Goal: Information Seeking & Learning: Learn about a topic

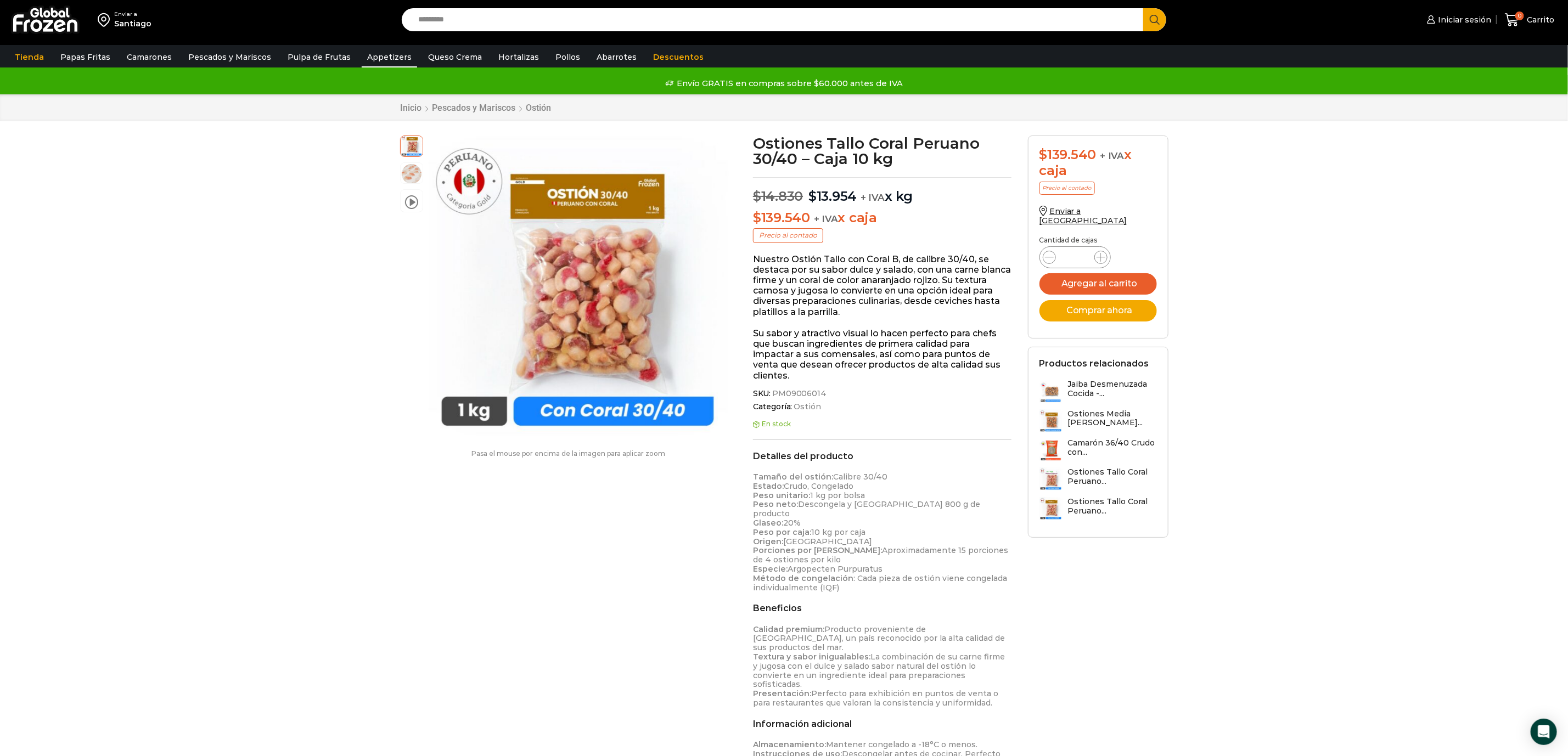
click at [376, 55] on link "Appetizers" at bounding box center [389, 57] width 55 height 21
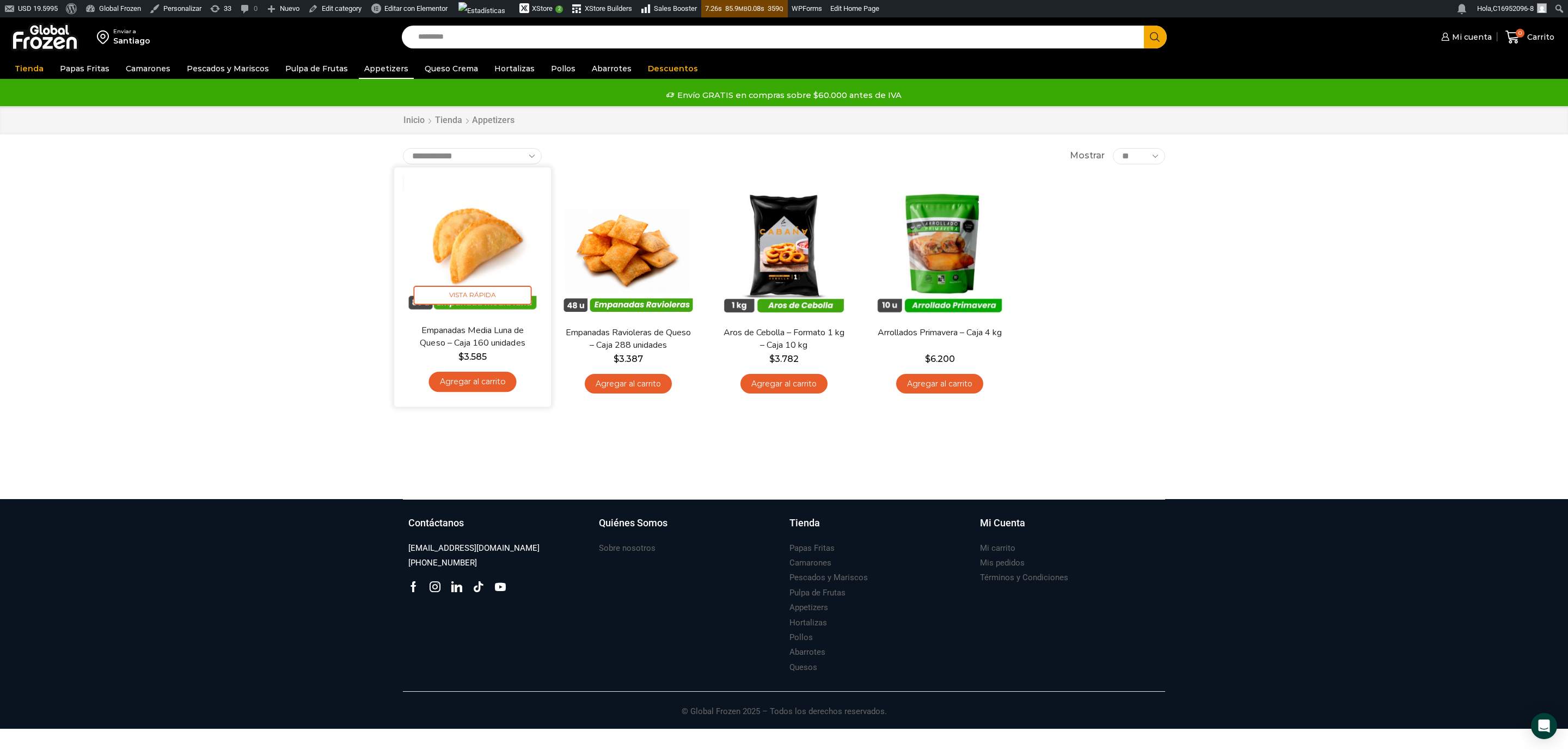
click at [469, 259] on img at bounding box center [472, 246] width 141 height 141
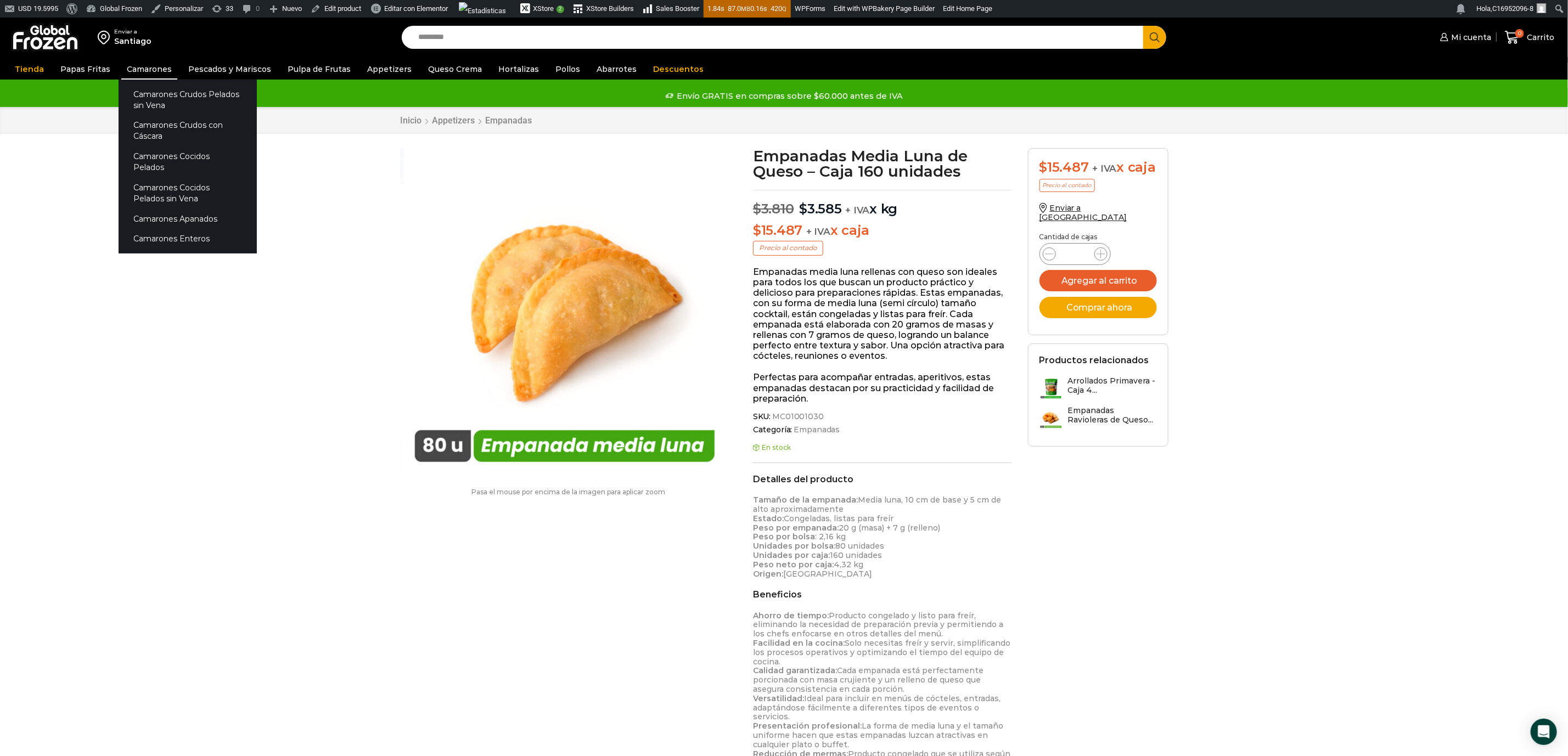
click at [138, 67] on link "Camarones" at bounding box center [150, 69] width 56 height 21
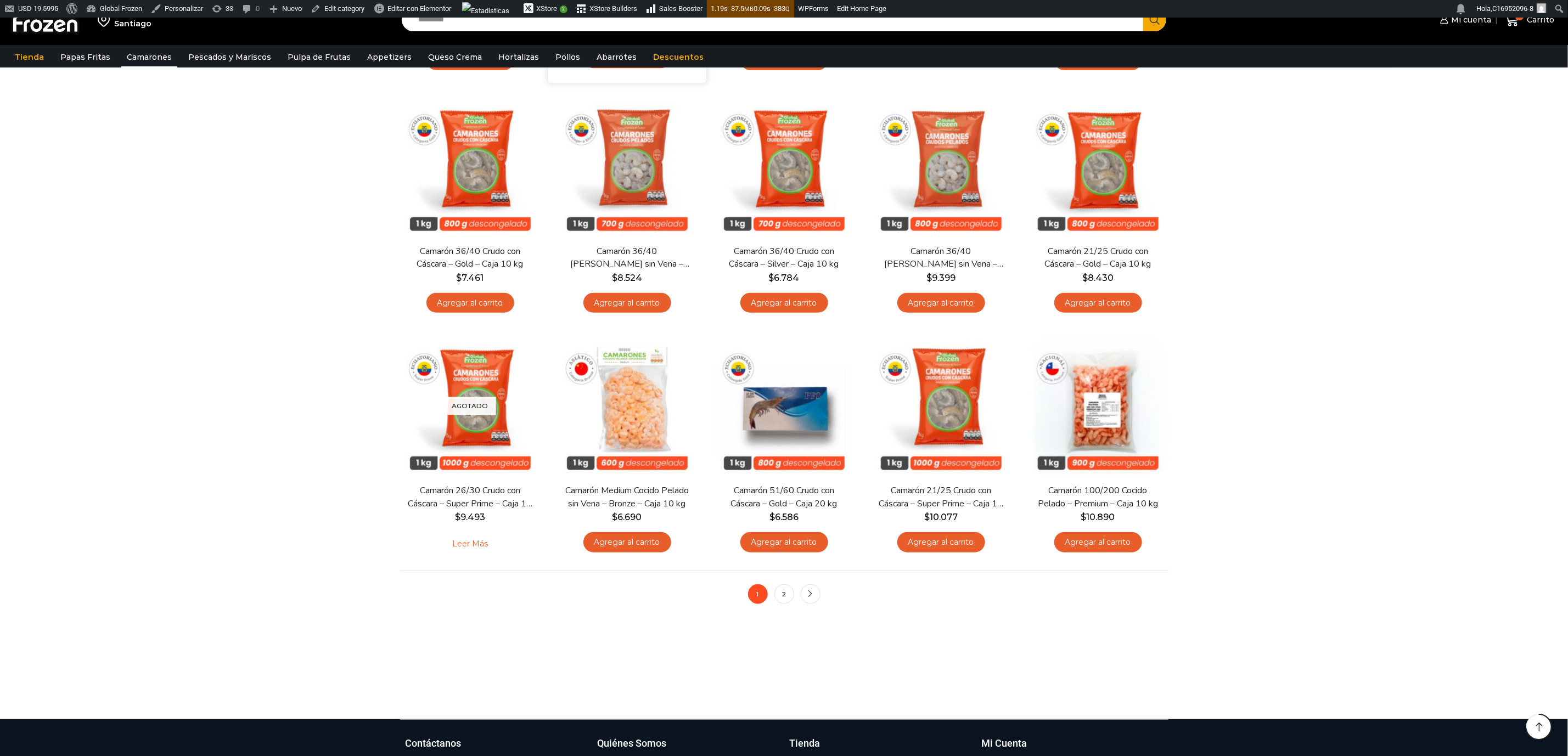
scroll to position [577, 0]
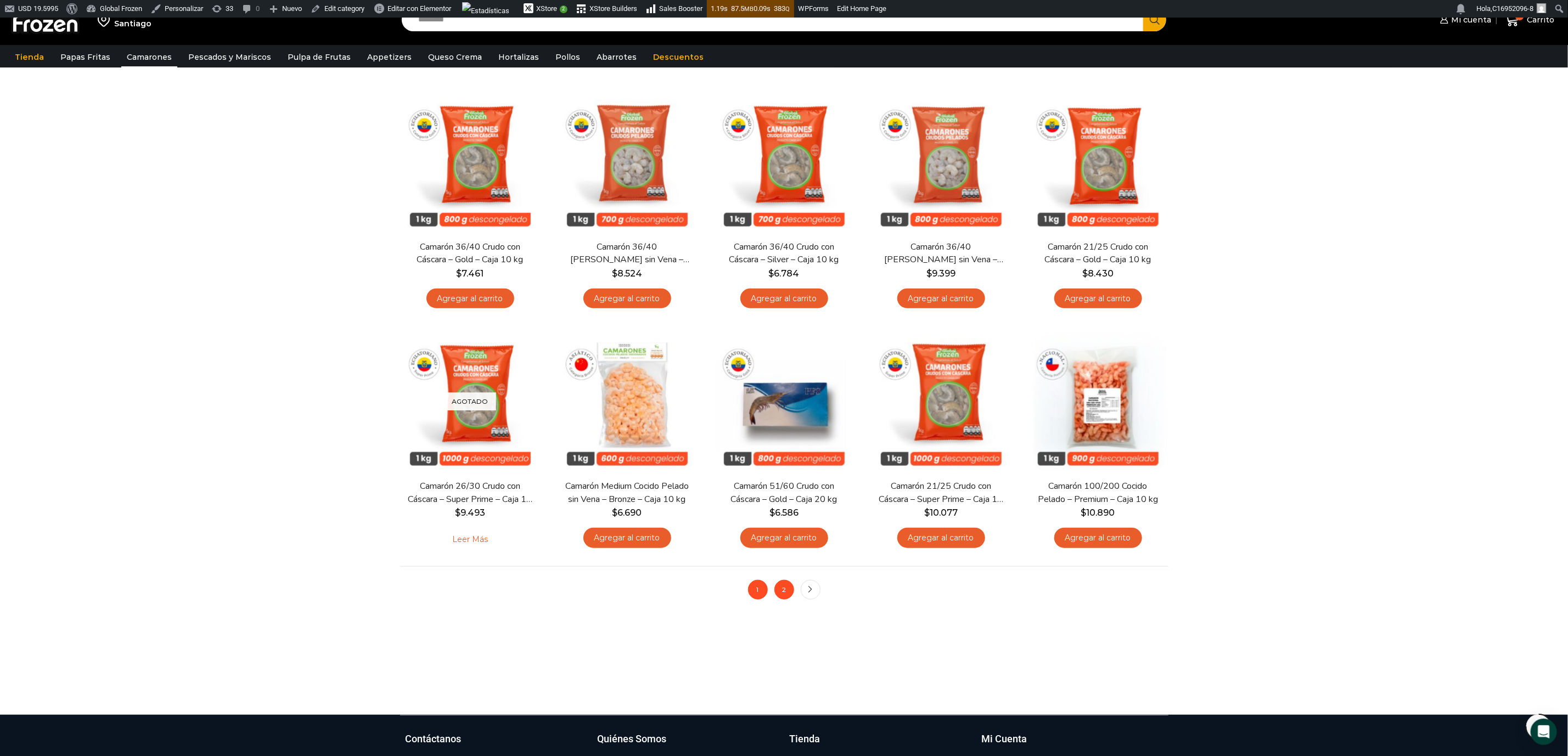
click at [784, 586] on link "2" at bounding box center [784, 590] width 20 height 20
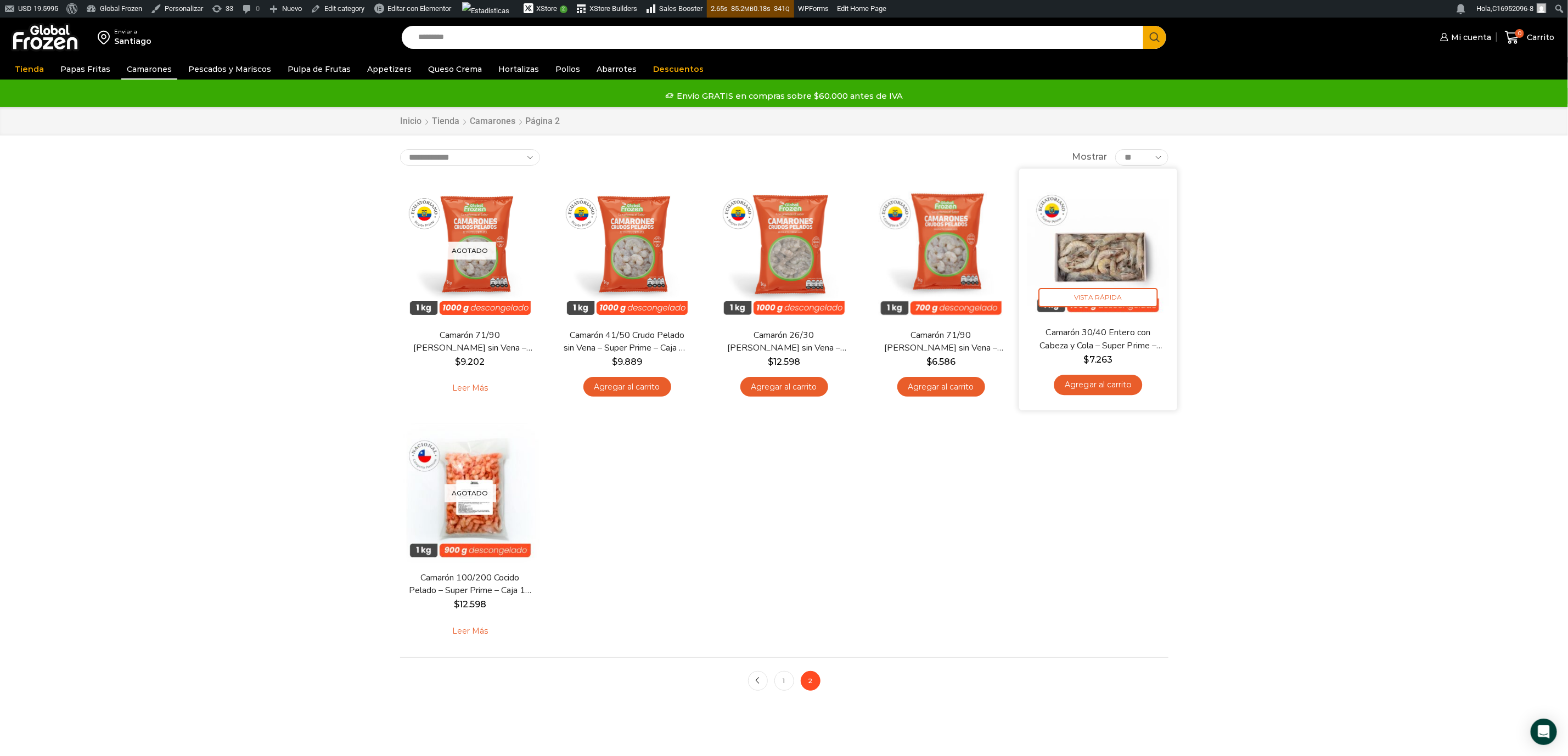
click at [1085, 249] on img at bounding box center [1098, 248] width 142 height 142
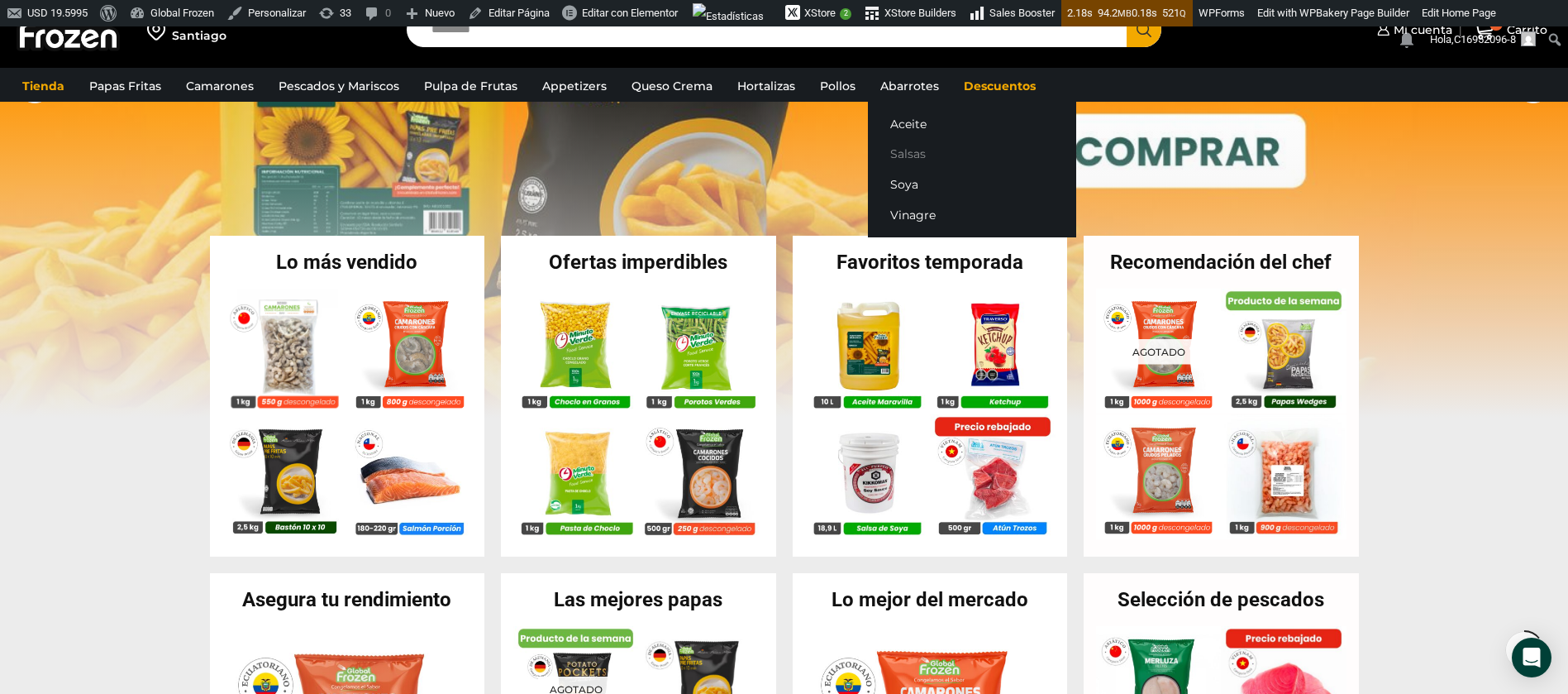
click at [901, 156] on link "Salsas" at bounding box center [972, 154] width 208 height 31
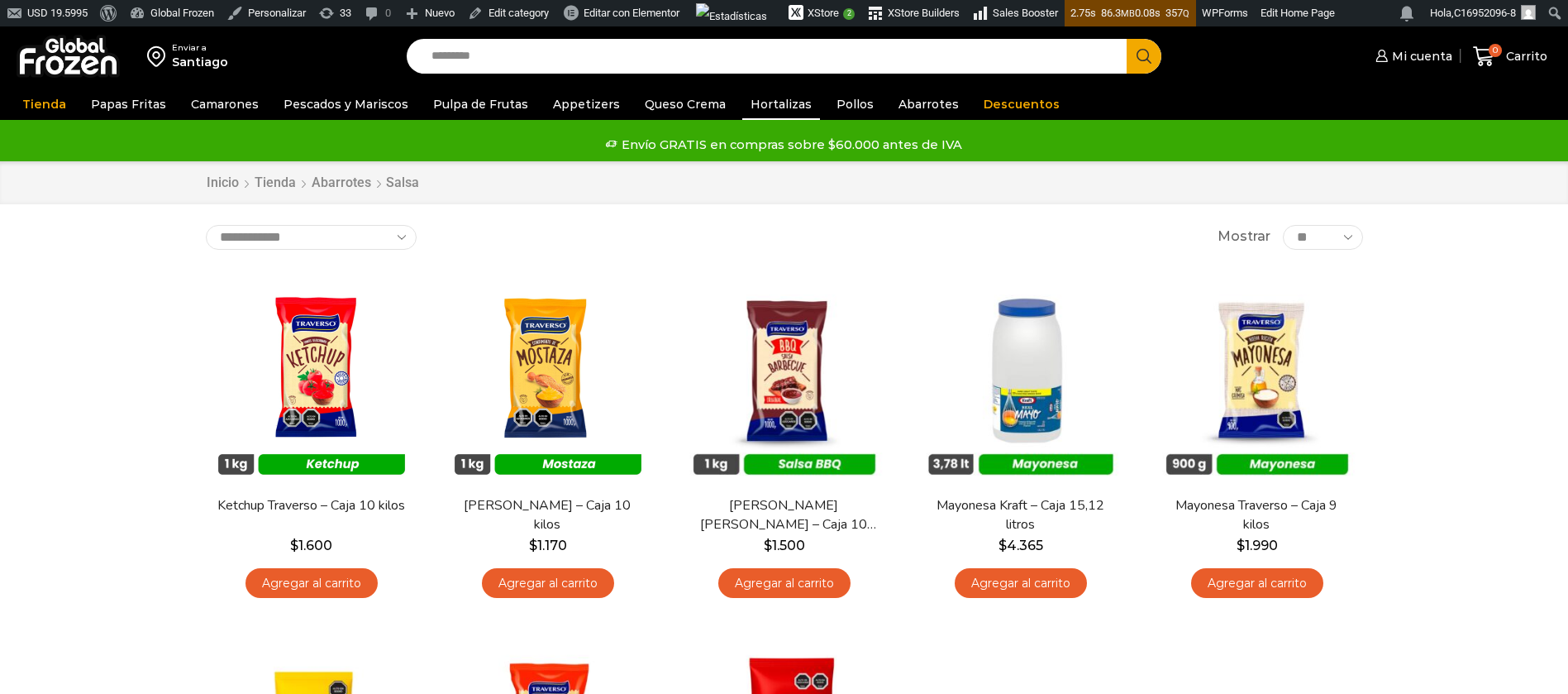
click at [767, 102] on link "Hortalizas" at bounding box center [780, 104] width 78 height 32
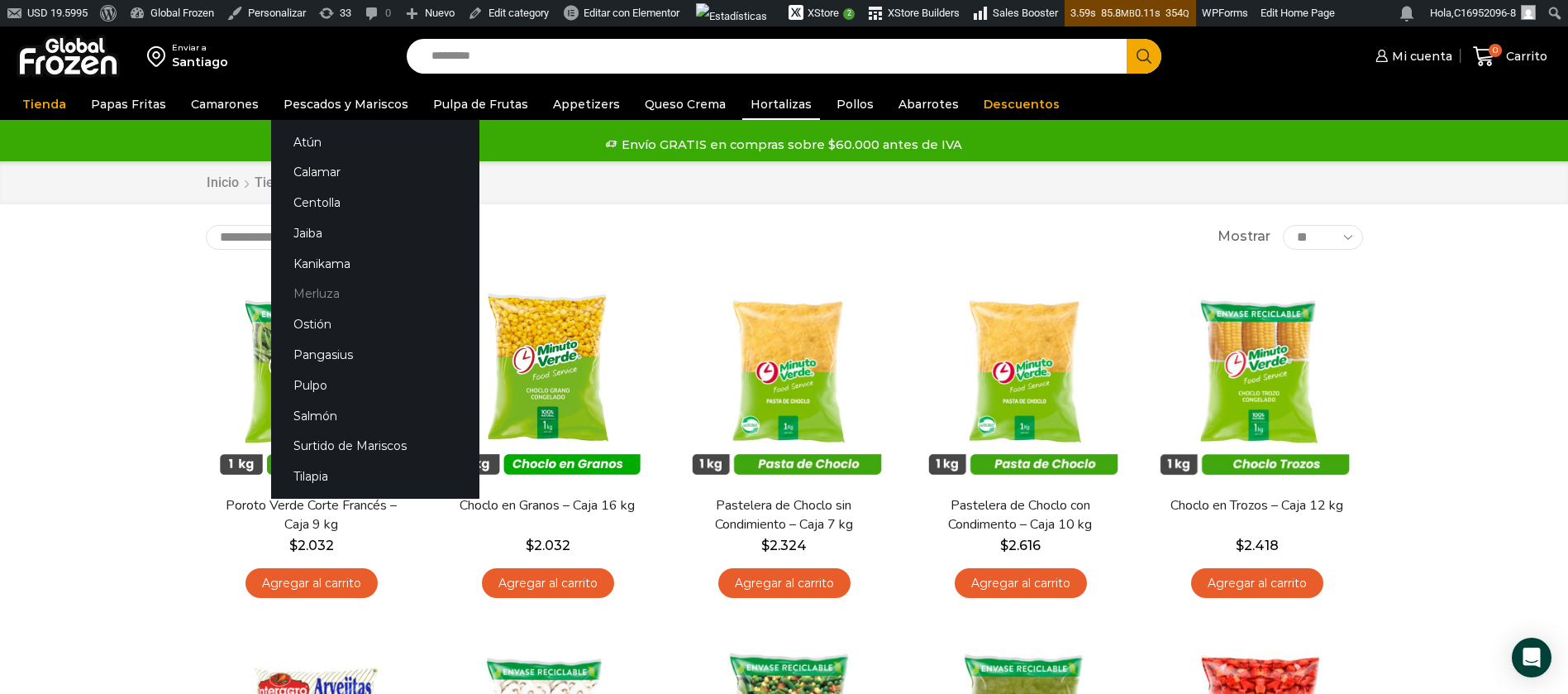
click at [308, 297] on link "Merluza" at bounding box center [375, 294] width 208 height 31
